Goal: Transaction & Acquisition: Purchase product/service

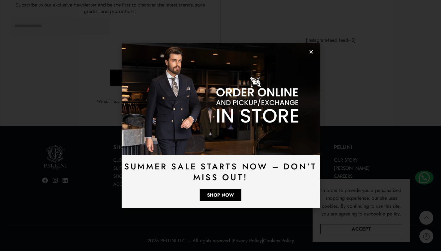
scroll to position [1680, 0]
click at [313, 55] on img at bounding box center [221, 98] width 198 height 111
click at [312, 51] on icon "Close" at bounding box center [311, 52] width 5 height 5
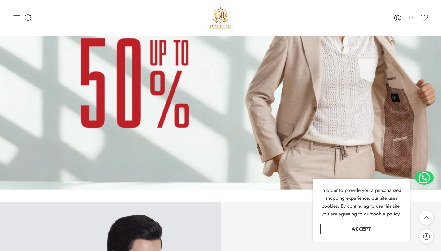
scroll to position [0, 0]
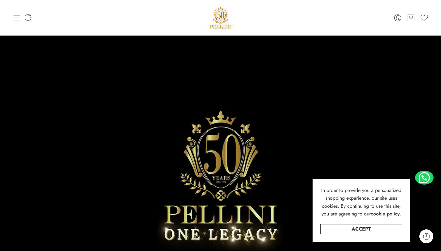
click at [14, 21] on icon at bounding box center [16, 18] width 9 height 9
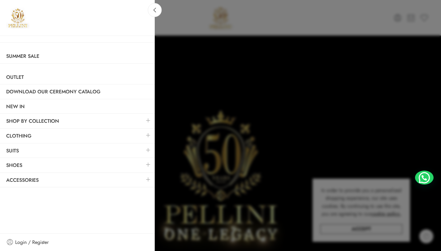
click at [142, 123] on link at bounding box center [148, 120] width 13 height 13
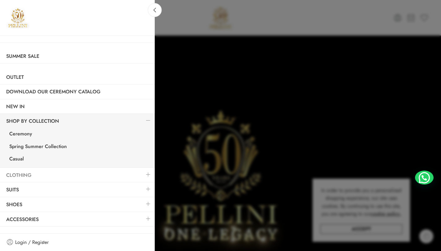
click at [62, 182] on link "Clothing" at bounding box center [77, 175] width 155 height 14
click at [146, 173] on link at bounding box center [148, 174] width 13 height 13
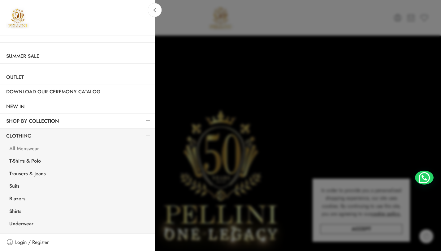
click at [42, 149] on link "All Menswear" at bounding box center [79, 149] width 152 height 13
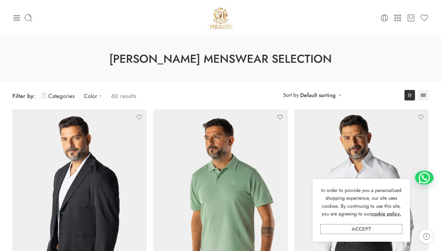
click at [336, 228] on link "Accept" at bounding box center [361, 229] width 82 height 10
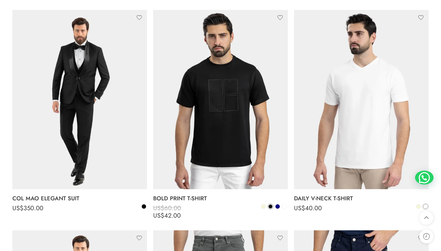
scroll to position [1425, 0]
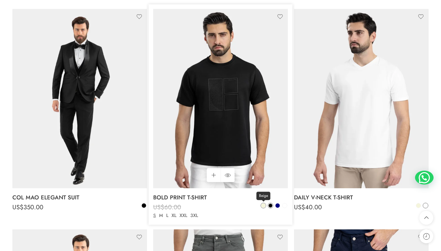
click at [263, 206] on span at bounding box center [263, 206] width 4 height 4
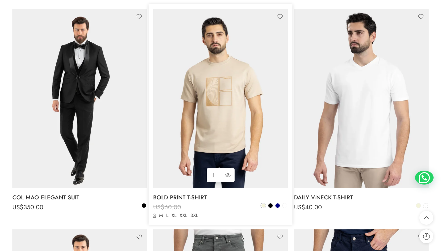
scroll to position [1413, 0]
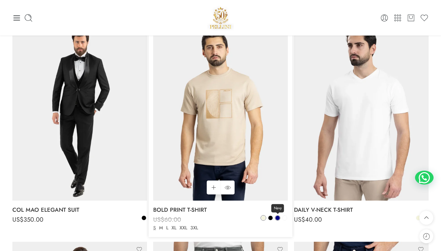
click at [276, 206] on span "Navy" at bounding box center [278, 209] width 13 height 8
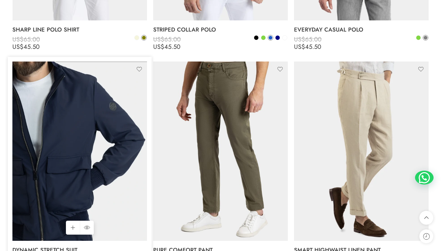
scroll to position [2249, 0]
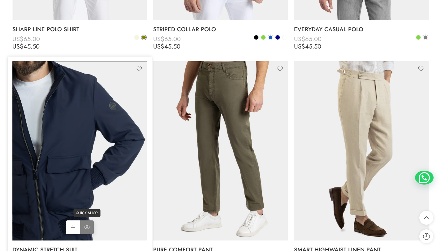
click at [87, 227] on icon at bounding box center [87, 227] width 6 height 11
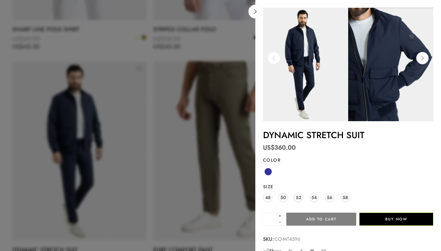
click at [333, 70] on img at bounding box center [305, 65] width 85 height 114
click at [257, 11] on icon at bounding box center [255, 11] width 5 height 5
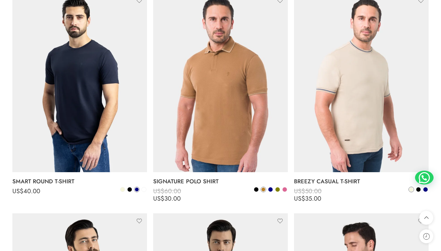
scroll to position [2538, 0]
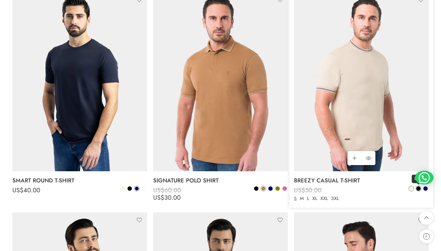
click at [417, 189] on span at bounding box center [418, 189] width 4 height 4
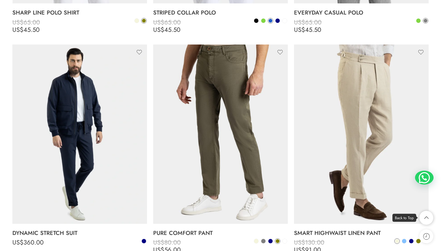
scroll to position [2296, 0]
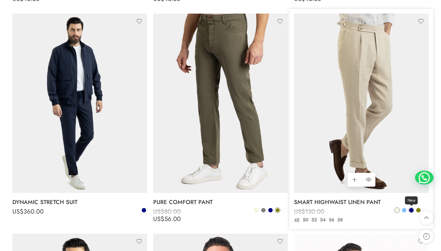
click at [411, 211] on span at bounding box center [411, 210] width 4 height 4
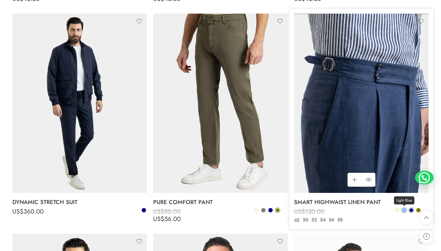
click at [405, 209] on span at bounding box center [404, 210] width 4 height 4
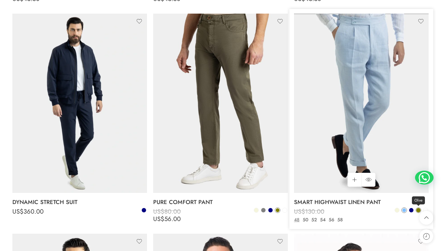
click at [419, 210] on span at bounding box center [418, 210] width 4 height 4
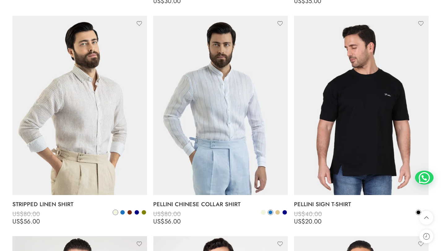
scroll to position [2732, 0]
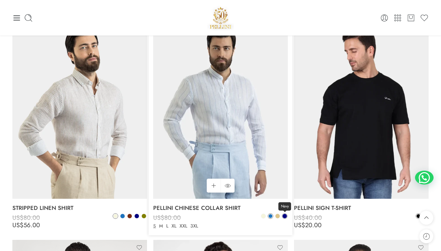
click at [285, 216] on span at bounding box center [285, 216] width 4 height 4
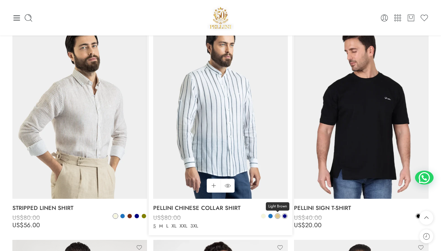
click at [277, 215] on span at bounding box center [278, 216] width 4 height 4
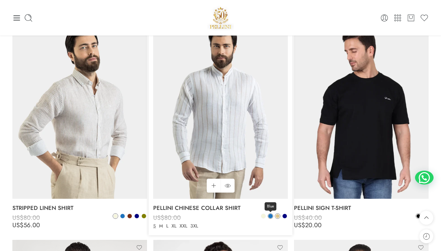
click at [270, 216] on span at bounding box center [270, 216] width 4 height 4
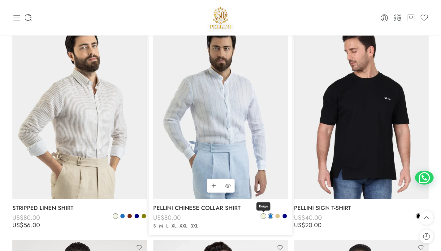
click at [263, 217] on span at bounding box center [263, 216] width 4 height 4
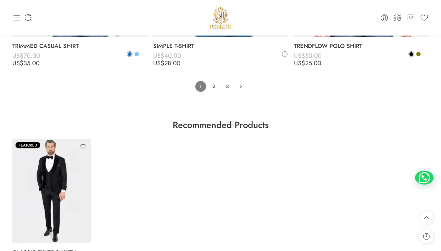
scroll to position [4419, 0]
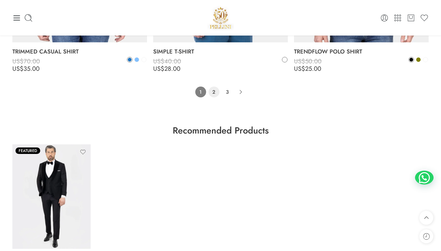
click at [214, 89] on link "2" at bounding box center [214, 92] width 11 height 11
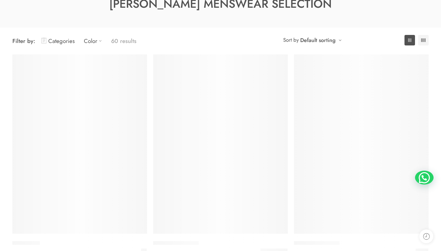
scroll to position [56, 0]
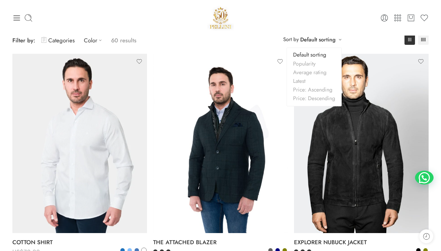
click at [340, 39] on div "**********" at bounding box center [312, 39] width 65 height 10
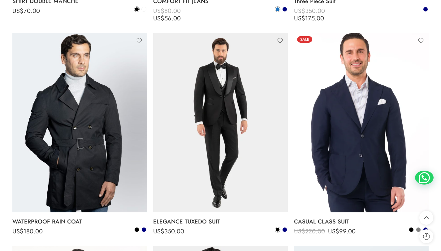
scroll to position [514, 0]
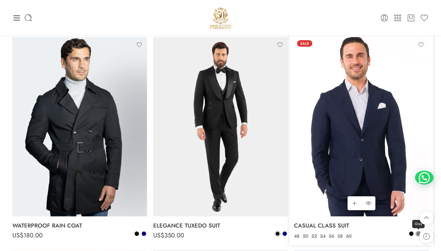
click at [417, 235] on span at bounding box center [418, 234] width 4 height 4
click at [417, 235] on span at bounding box center [419, 234] width 4 height 4
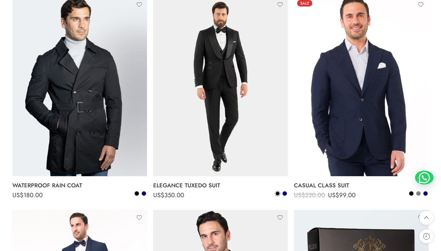
scroll to position [555, 0]
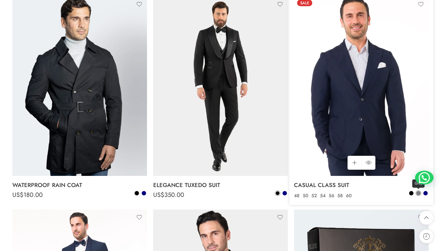
click at [417, 192] on span at bounding box center [418, 193] width 4 height 4
click at [417, 192] on span at bounding box center [419, 194] width 4 height 4
click at [425, 192] on span at bounding box center [426, 193] width 4 height 4
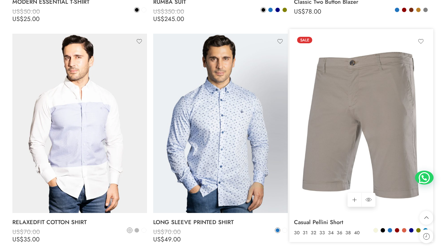
scroll to position [2710, 0]
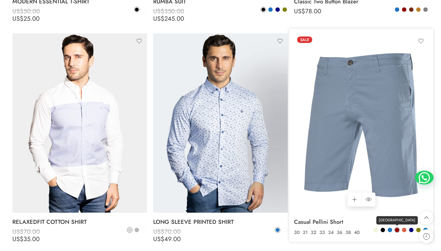
click at [398, 230] on span at bounding box center [397, 230] width 4 height 4
click at [391, 230] on span at bounding box center [390, 230] width 4 height 4
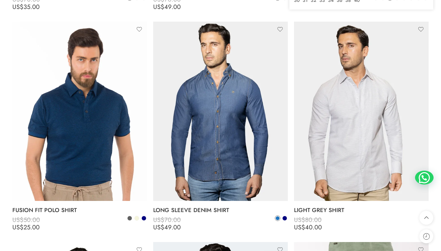
scroll to position [2936, 0]
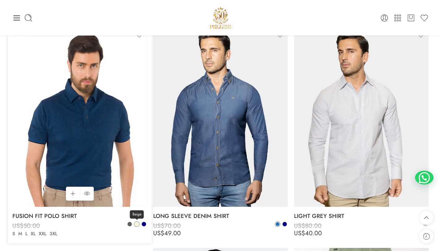
click at [135, 226] on span at bounding box center [137, 224] width 4 height 4
click at [128, 225] on span at bounding box center [130, 224] width 4 height 4
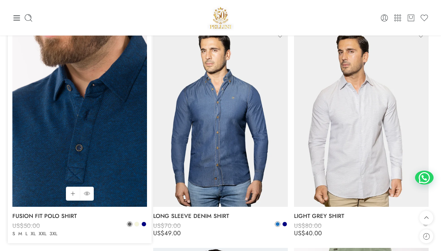
click at [93, 124] on img at bounding box center [79, 118] width 135 height 180
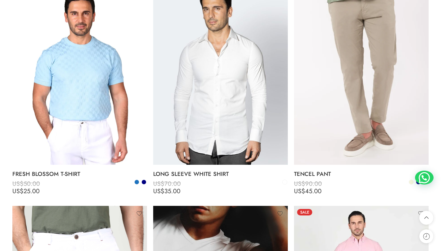
scroll to position [3201, 0]
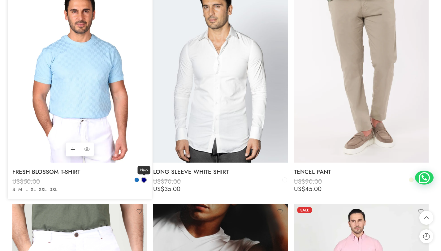
click at [145, 180] on span at bounding box center [144, 180] width 4 height 4
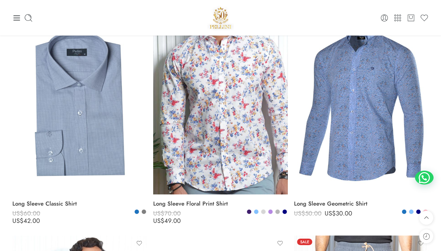
scroll to position [4050, 0]
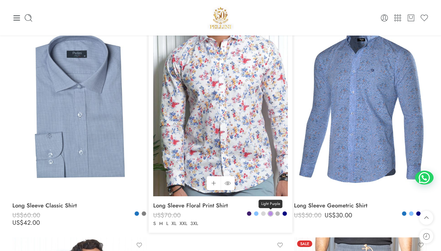
click at [270, 214] on span at bounding box center [270, 214] width 4 height 4
click at [276, 215] on span at bounding box center [278, 214] width 4 height 4
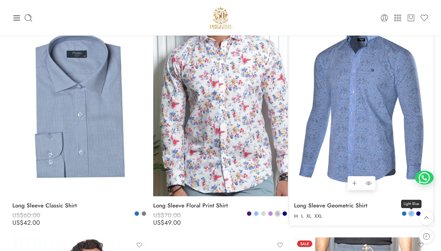
click at [412, 216] on span at bounding box center [411, 214] width 4 height 4
click at [405, 216] on span at bounding box center [404, 214] width 4 height 4
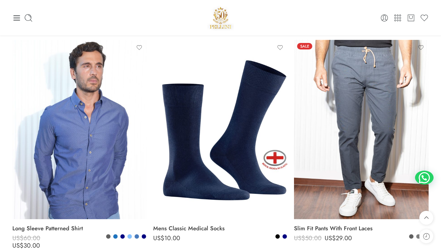
scroll to position [4245, 0]
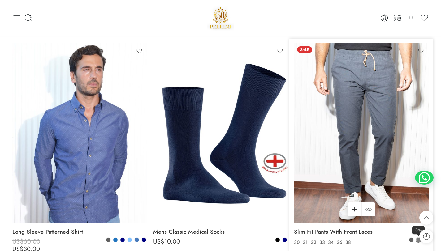
click at [417, 239] on span at bounding box center [418, 240] width 4 height 4
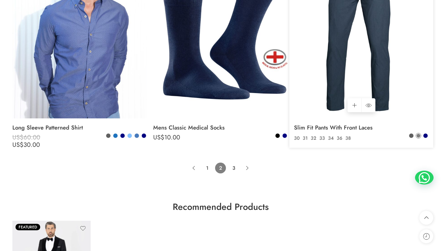
scroll to position [4349, 0]
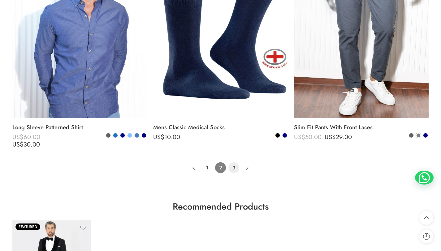
click at [236, 164] on link "3" at bounding box center [234, 168] width 11 height 11
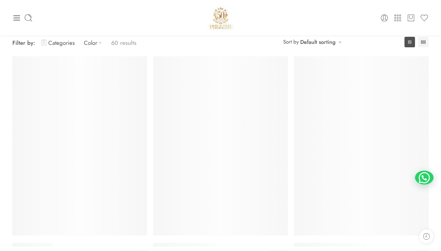
scroll to position [49, 0]
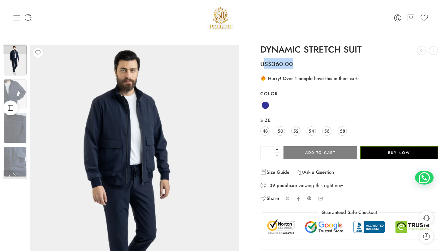
drag, startPoint x: 266, startPoint y: 60, endPoint x: 298, endPoint y: 58, distance: 31.3
click at [298, 58] on p "US$ 360.00" at bounding box center [349, 62] width 178 height 14
click at [295, 59] on p "US$ 360.00" at bounding box center [349, 62] width 178 height 14
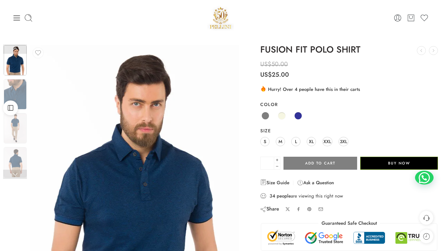
scroll to position [38, 0]
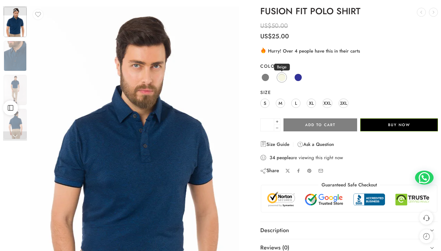
click at [282, 75] on span at bounding box center [282, 78] width 8 height 8
click at [25, 78] on img at bounding box center [15, 90] width 23 height 30
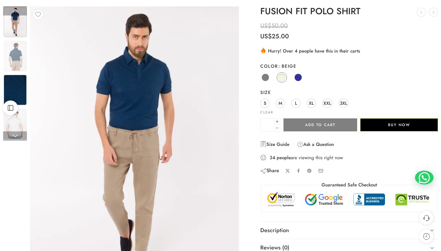
click at [22, 96] on img at bounding box center [15, 90] width 23 height 30
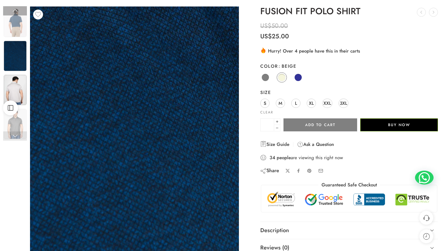
click at [25, 86] on img at bounding box center [15, 90] width 23 height 30
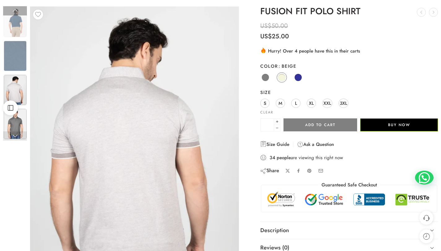
click at [25, 118] on img at bounding box center [15, 124] width 23 height 30
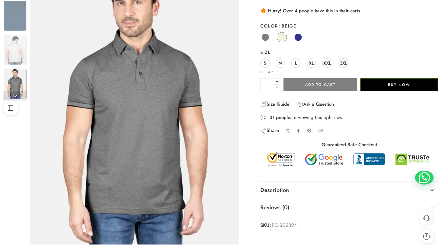
scroll to position [0, 0]
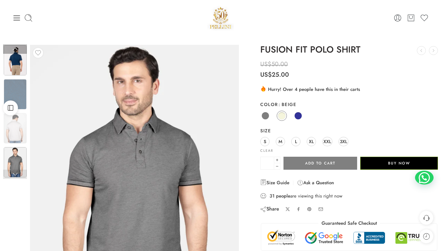
click at [13, 73] on img at bounding box center [15, 60] width 23 height 30
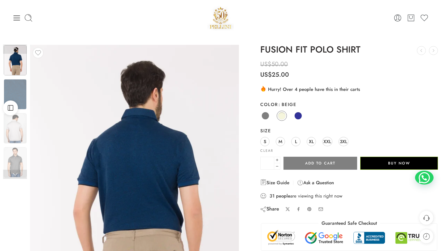
scroll to position [20, 0]
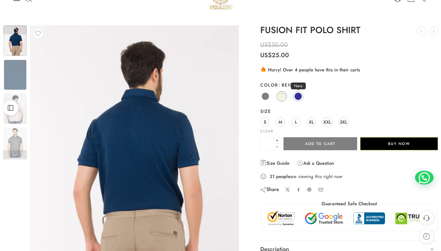
click at [297, 94] on span at bounding box center [298, 97] width 8 height 8
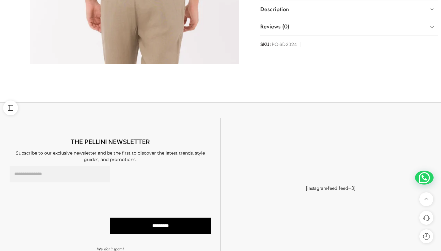
scroll to position [260, 0]
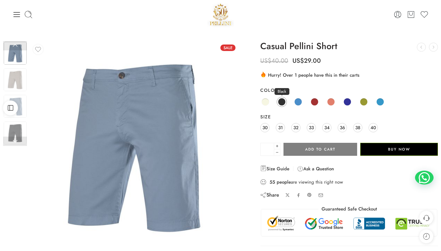
click at [282, 99] on span at bounding box center [282, 102] width 8 height 8
click at [22, 81] on img at bounding box center [15, 79] width 23 height 23
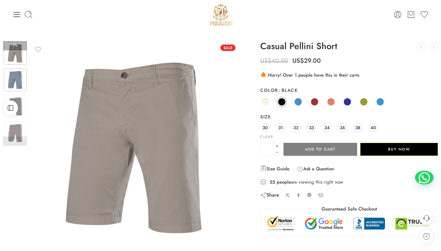
click at [20, 88] on img at bounding box center [15, 79] width 23 height 23
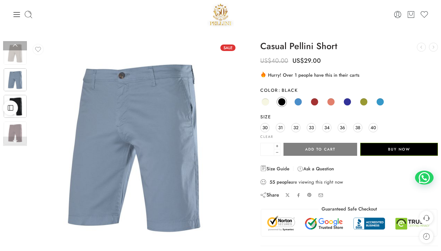
click at [19, 100] on img at bounding box center [15, 106] width 23 height 23
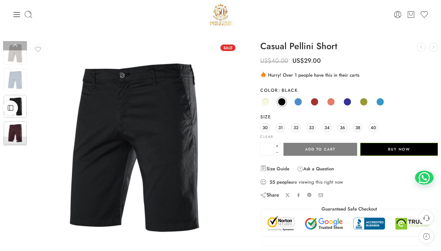
click at [20, 130] on img at bounding box center [15, 133] width 23 height 23
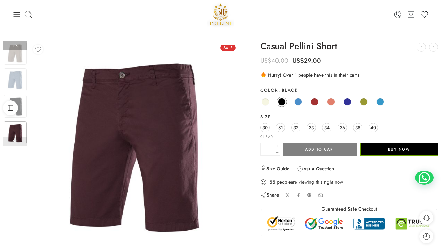
click at [12, 145] on link at bounding box center [15, 141] width 24 height 9
click at [14, 140] on link at bounding box center [15, 141] width 24 height 9
